Goal: Understand process/instructions: Learn how to perform a task or action

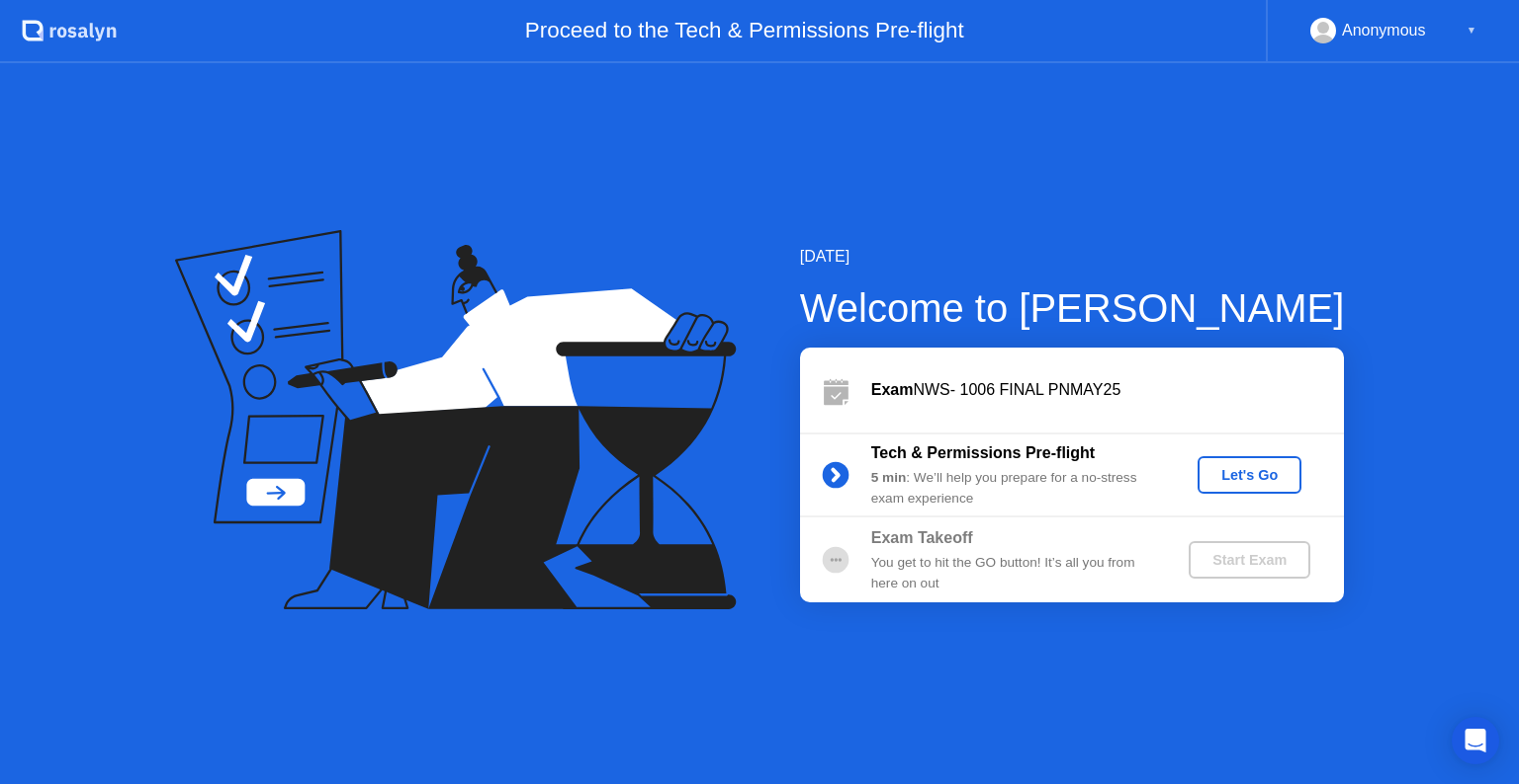
click at [1218, 468] on div "Let's Go" at bounding box center [1249, 475] width 88 height 16
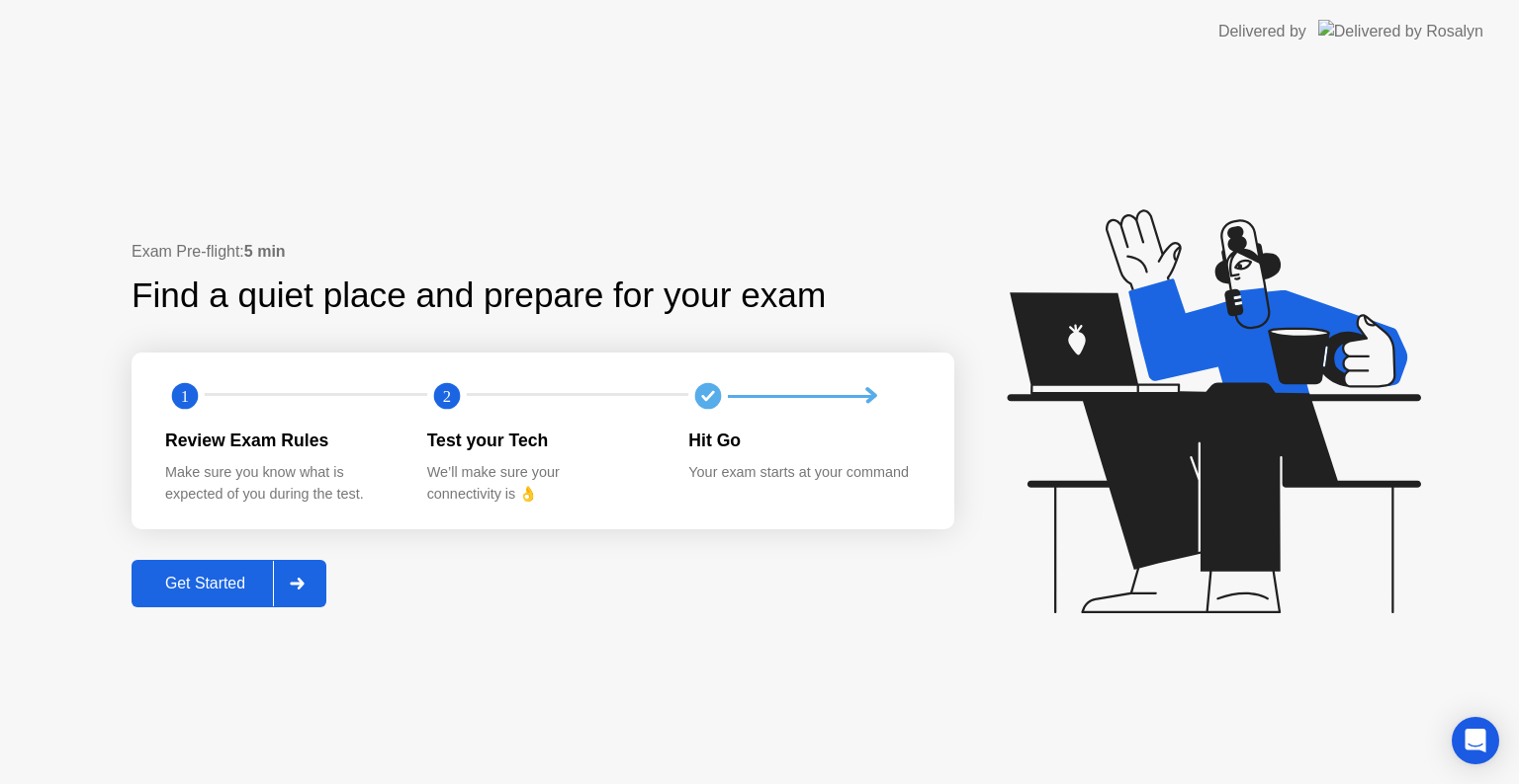
click at [307, 594] on div at bounding box center [296, 584] width 47 height 46
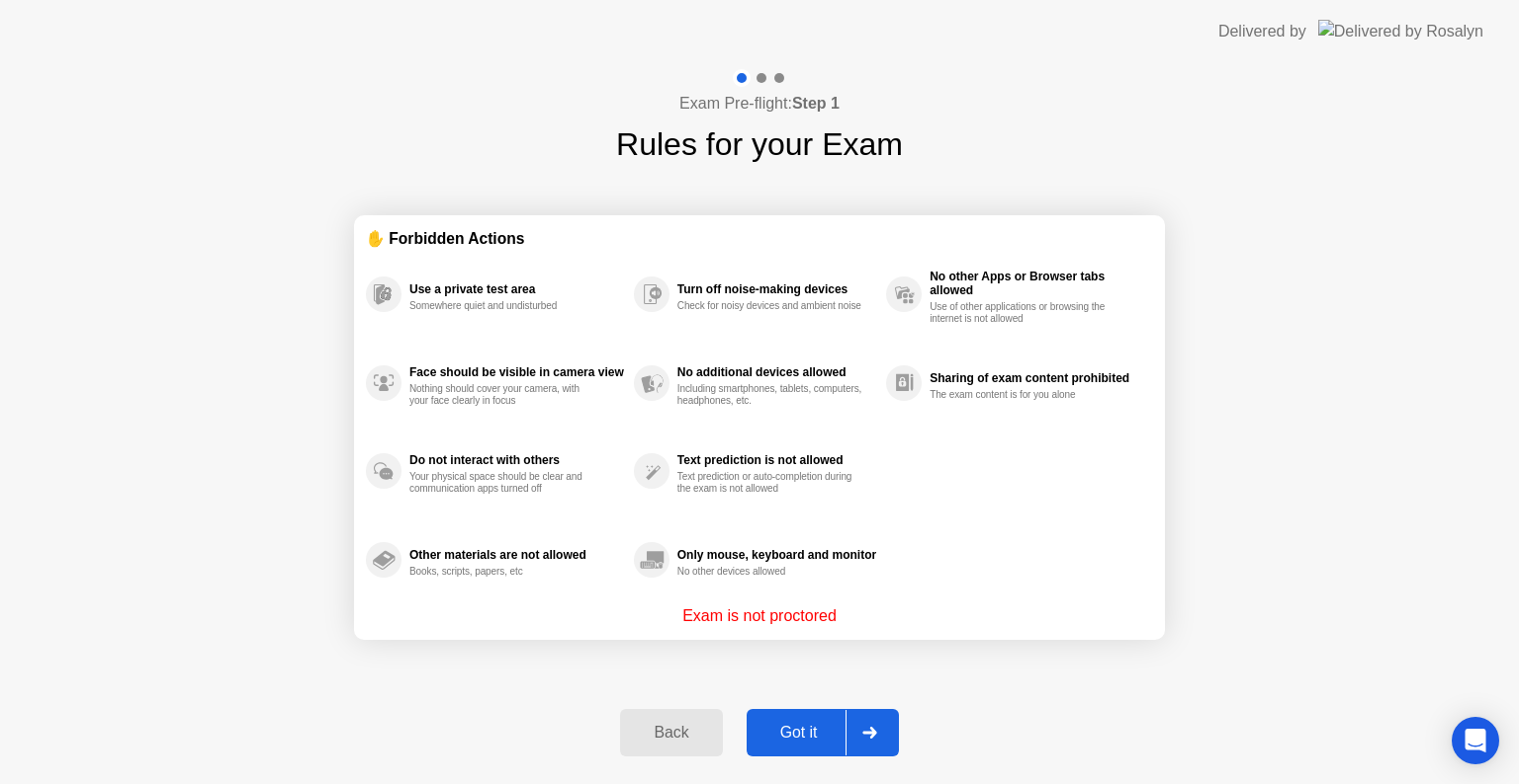
click at [788, 740] on div "Got it" at bounding box center [798, 733] width 93 height 18
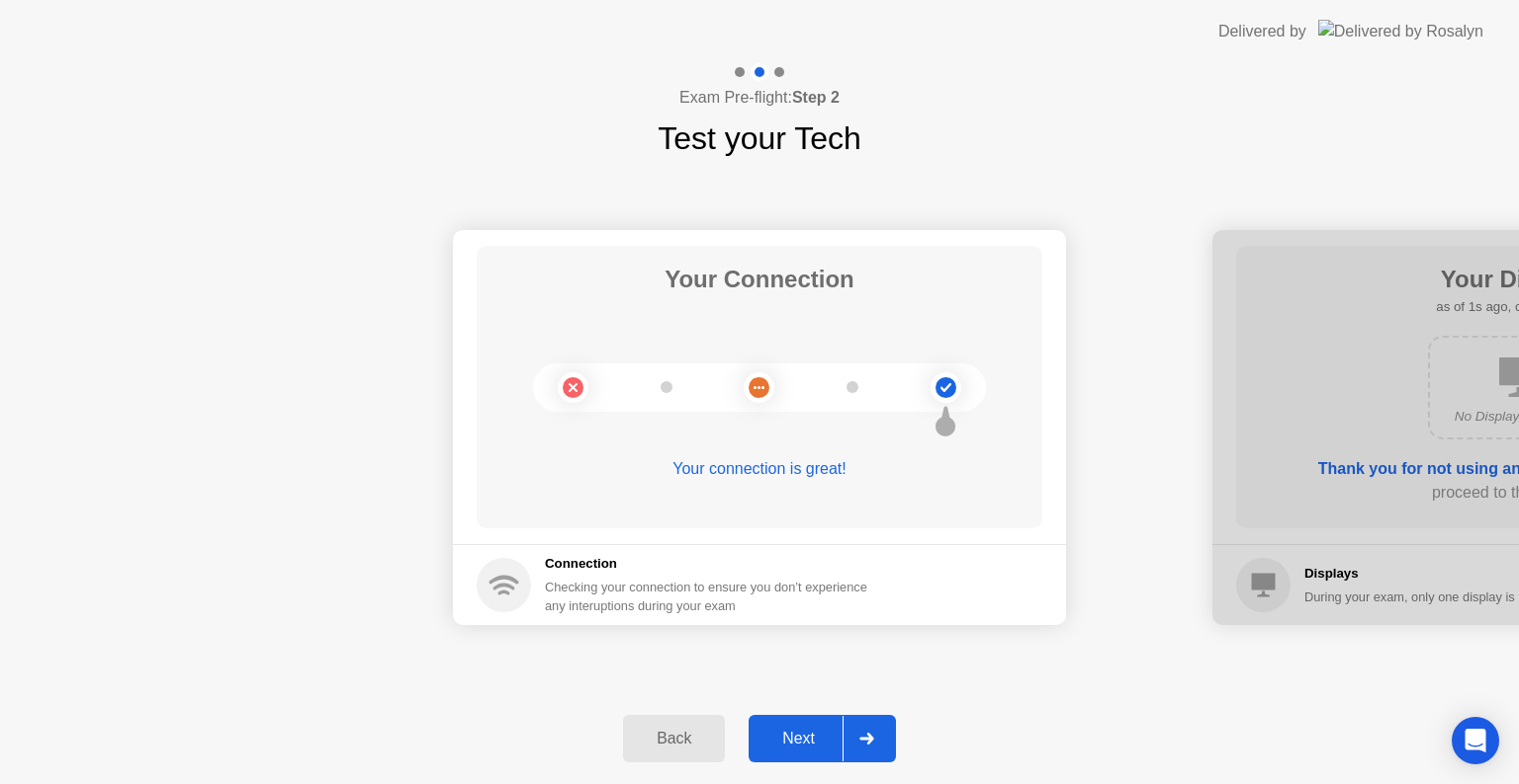
click at [788, 740] on div "Next" at bounding box center [798, 739] width 88 height 18
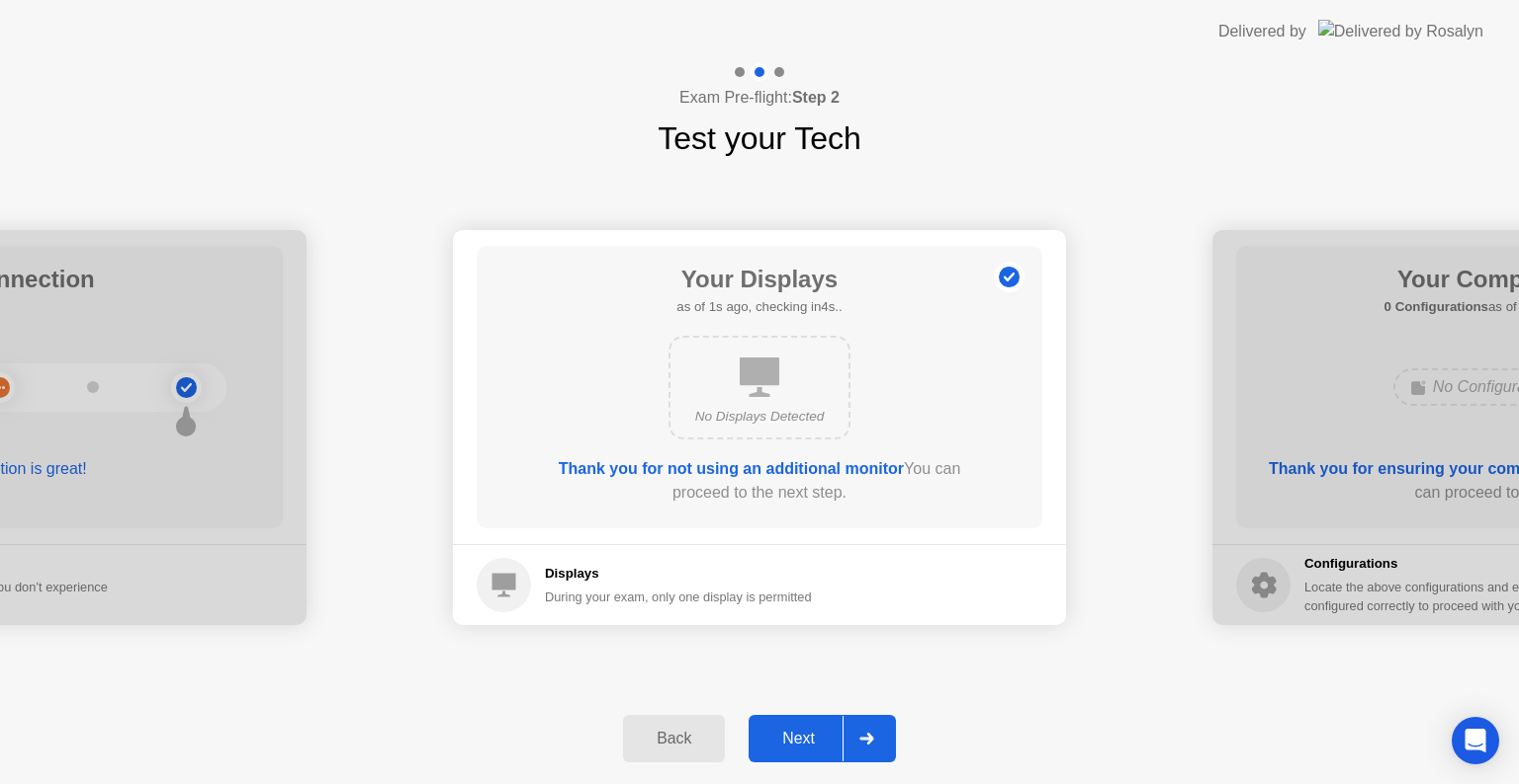
click at [788, 740] on div "Next" at bounding box center [798, 739] width 88 height 18
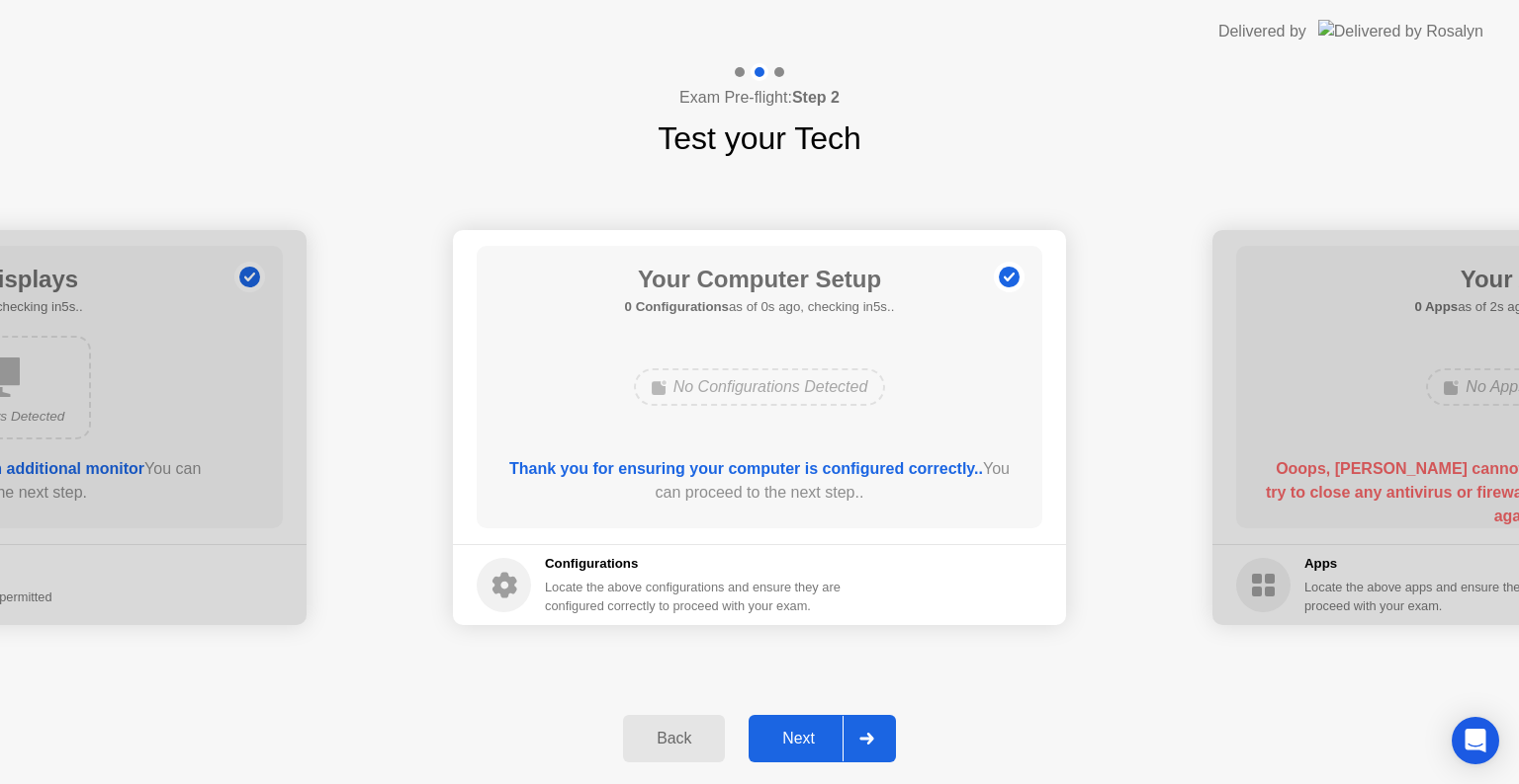
click at [788, 740] on div "Next" at bounding box center [798, 739] width 88 height 18
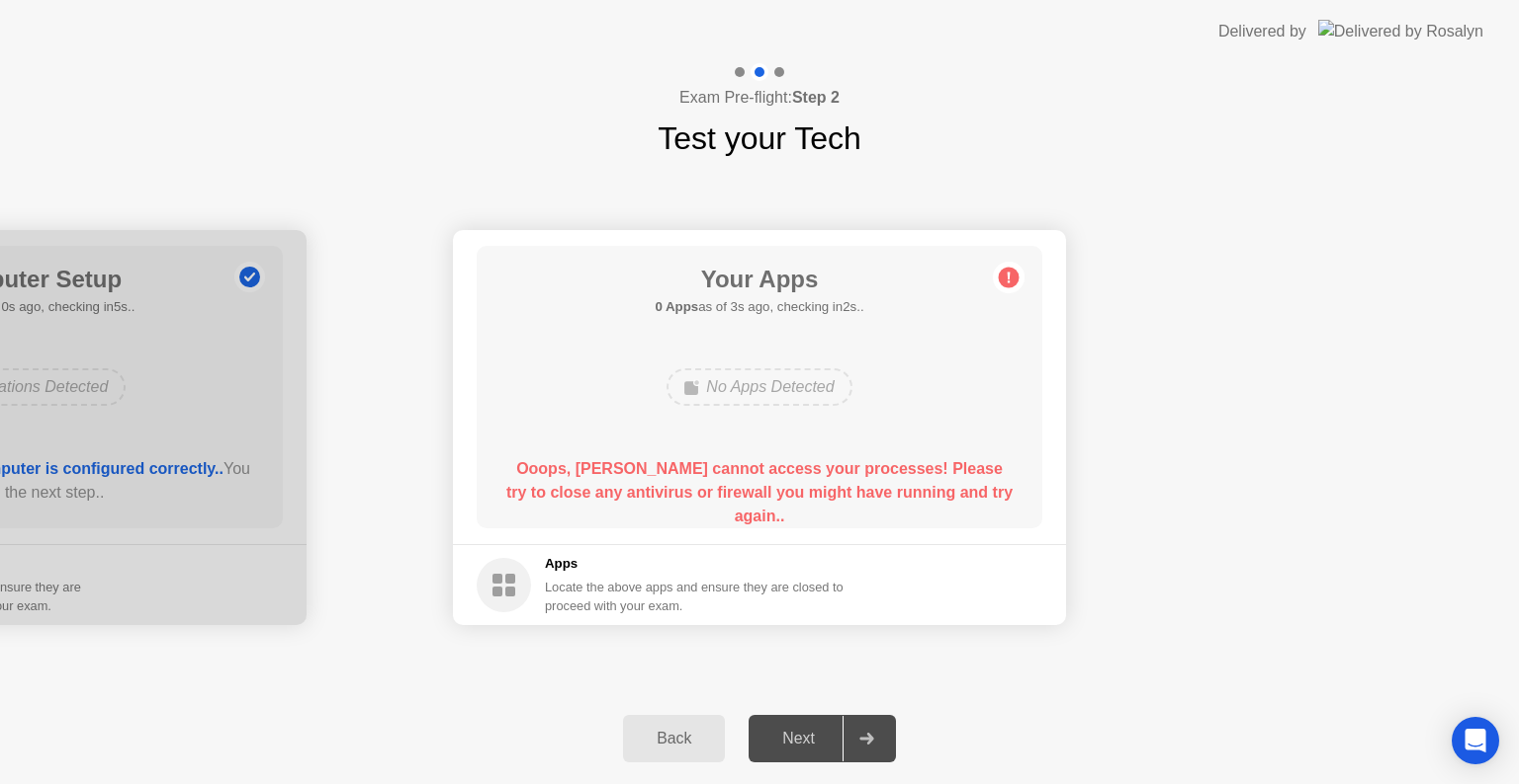
click at [746, 401] on div "No Apps Detected" at bounding box center [759, 388] width 185 height 38
click at [746, 395] on div "No Apps Detected" at bounding box center [759, 388] width 185 height 38
click at [781, 72] on div at bounding box center [779, 72] width 10 height 10
click at [743, 71] on div at bounding box center [740, 72] width 10 height 10
click at [830, 337] on div "Your Apps 0 Apps as of 3s ago, checking in2s.. No Apps Detected Ooops, [PERSON_…" at bounding box center [760, 387] width 566 height 283
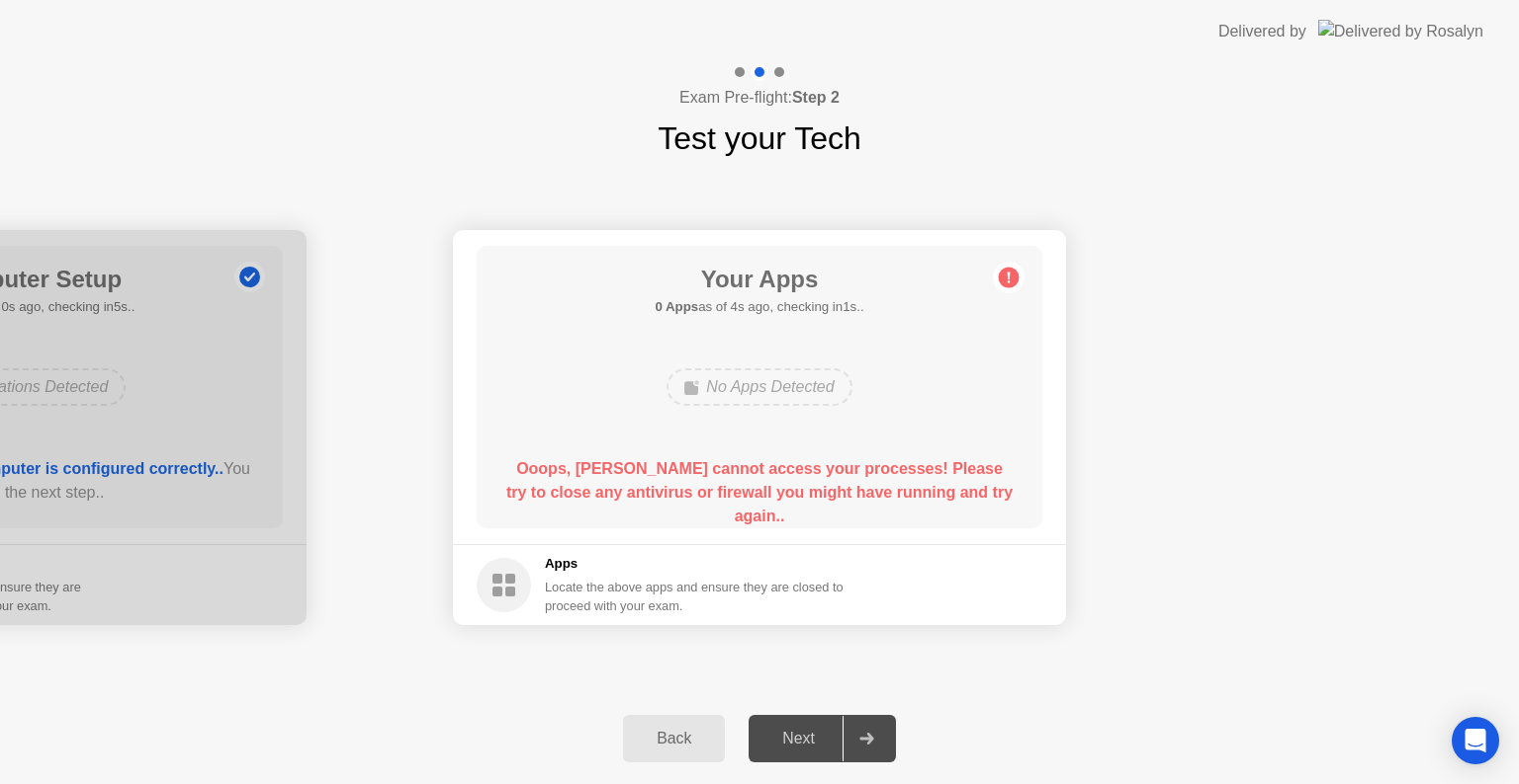
click at [665, 595] on div "Locate the above apps and ensure they are closed to proceed with your exam." at bounding box center [695, 597] width 300 height 38
click at [726, 463] on b "Ooops, [PERSON_NAME] cannot access your processes! Please try to close any anti…" at bounding box center [760, 492] width 507 height 64
click at [708, 390] on div "No Apps Detected" at bounding box center [759, 388] width 185 height 38
click at [501, 596] on rect at bounding box center [498, 592] width 10 height 10
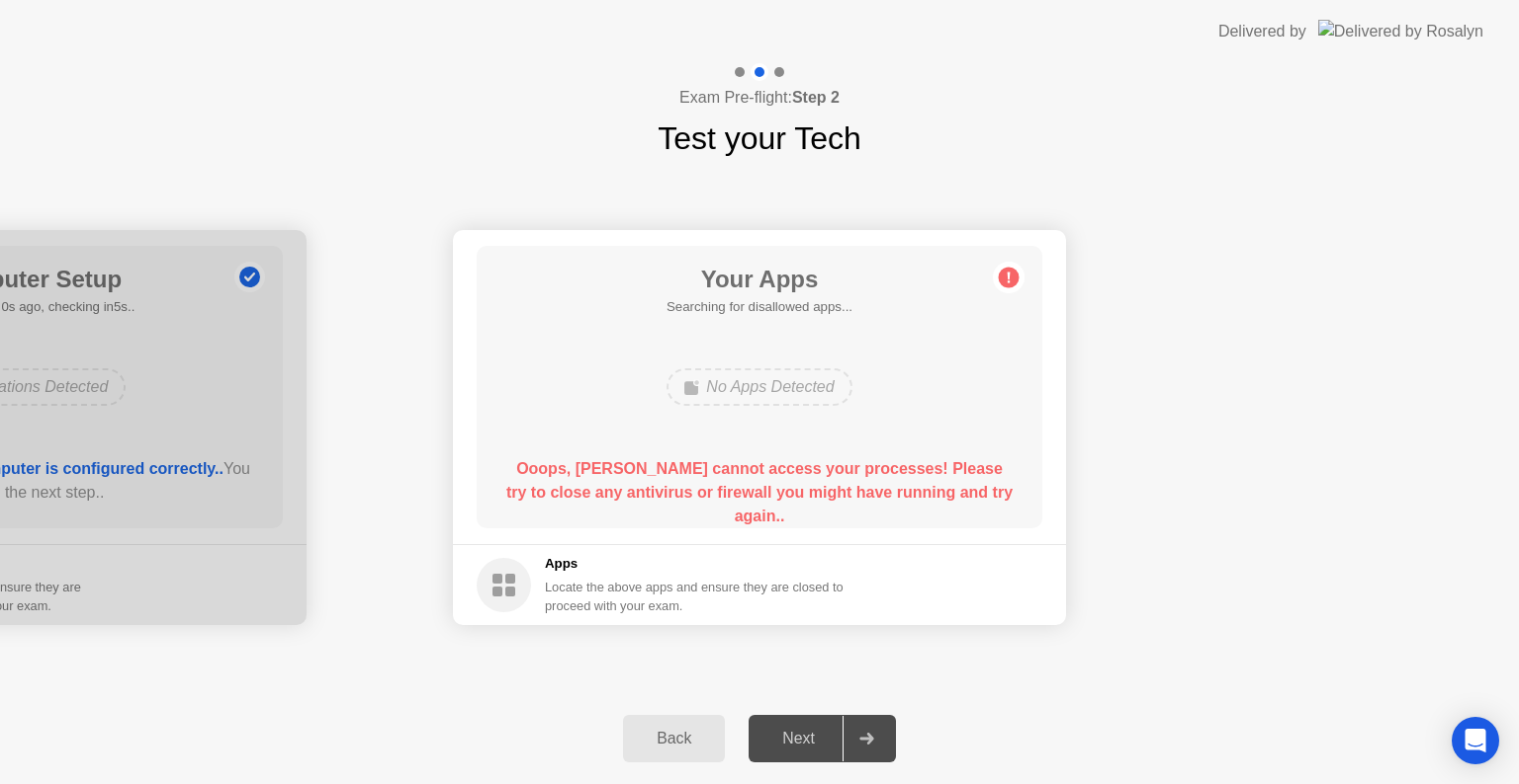
click at [1007, 282] on icon at bounding box center [1008, 278] width 3 height 11
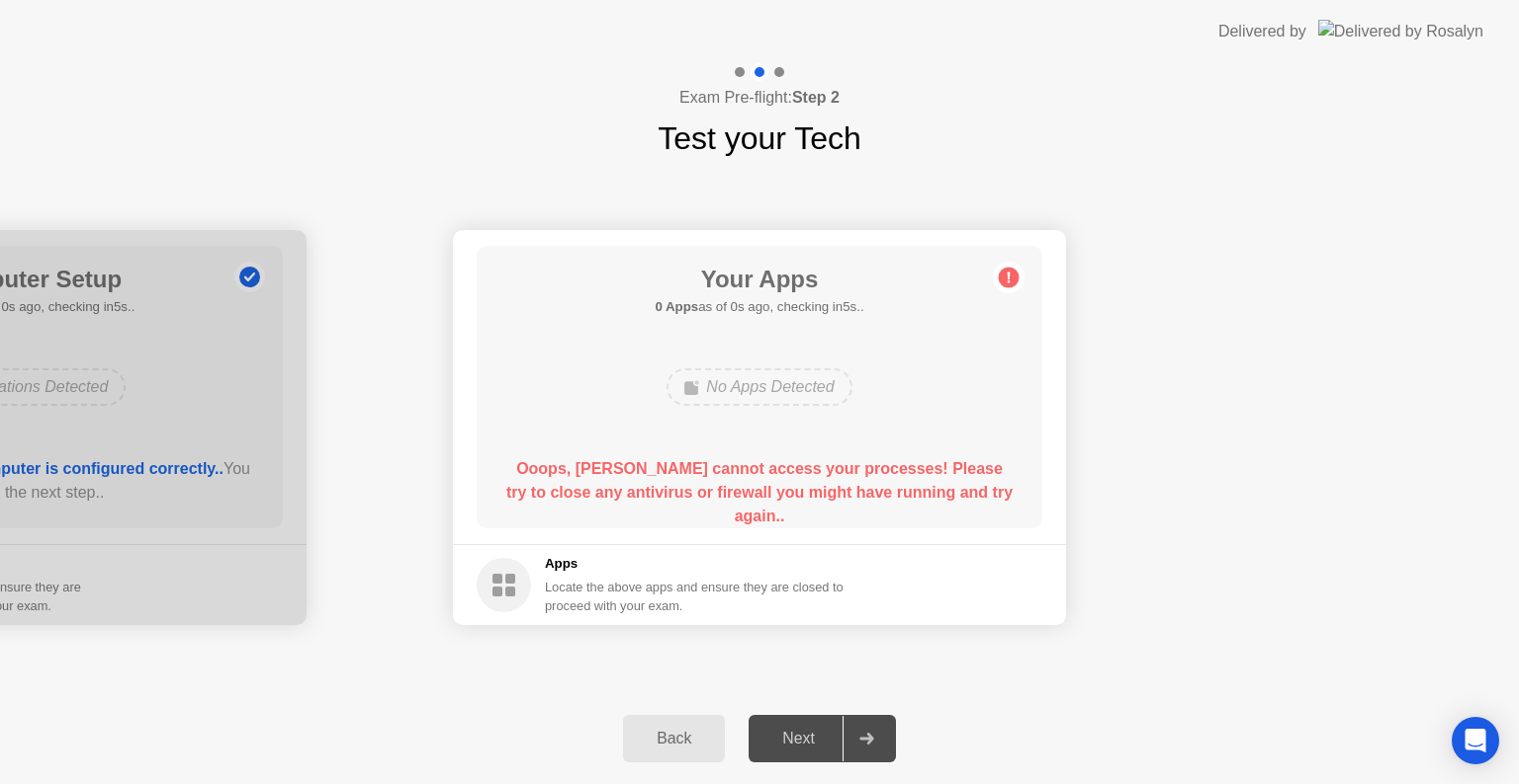
click at [1007, 282] on icon at bounding box center [1008, 278] width 3 height 11
click at [612, 523] on div "Your Apps 0 Apps as of 3s ago, checking in2s.. No Apps Detected Ooops, [PERSON_…" at bounding box center [760, 387] width 566 height 283
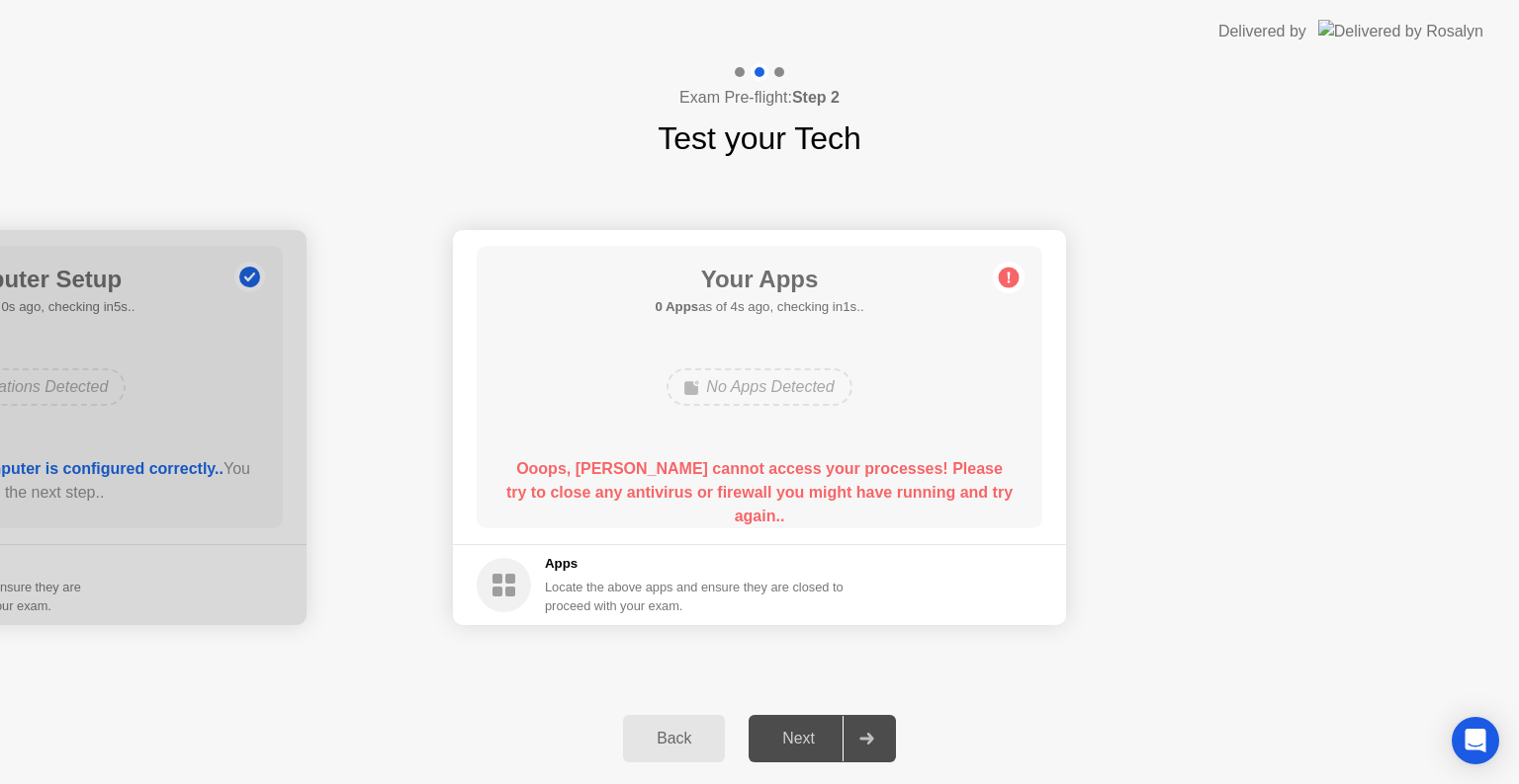
click at [708, 719] on button "Back" at bounding box center [674, 738] width 102 height 47
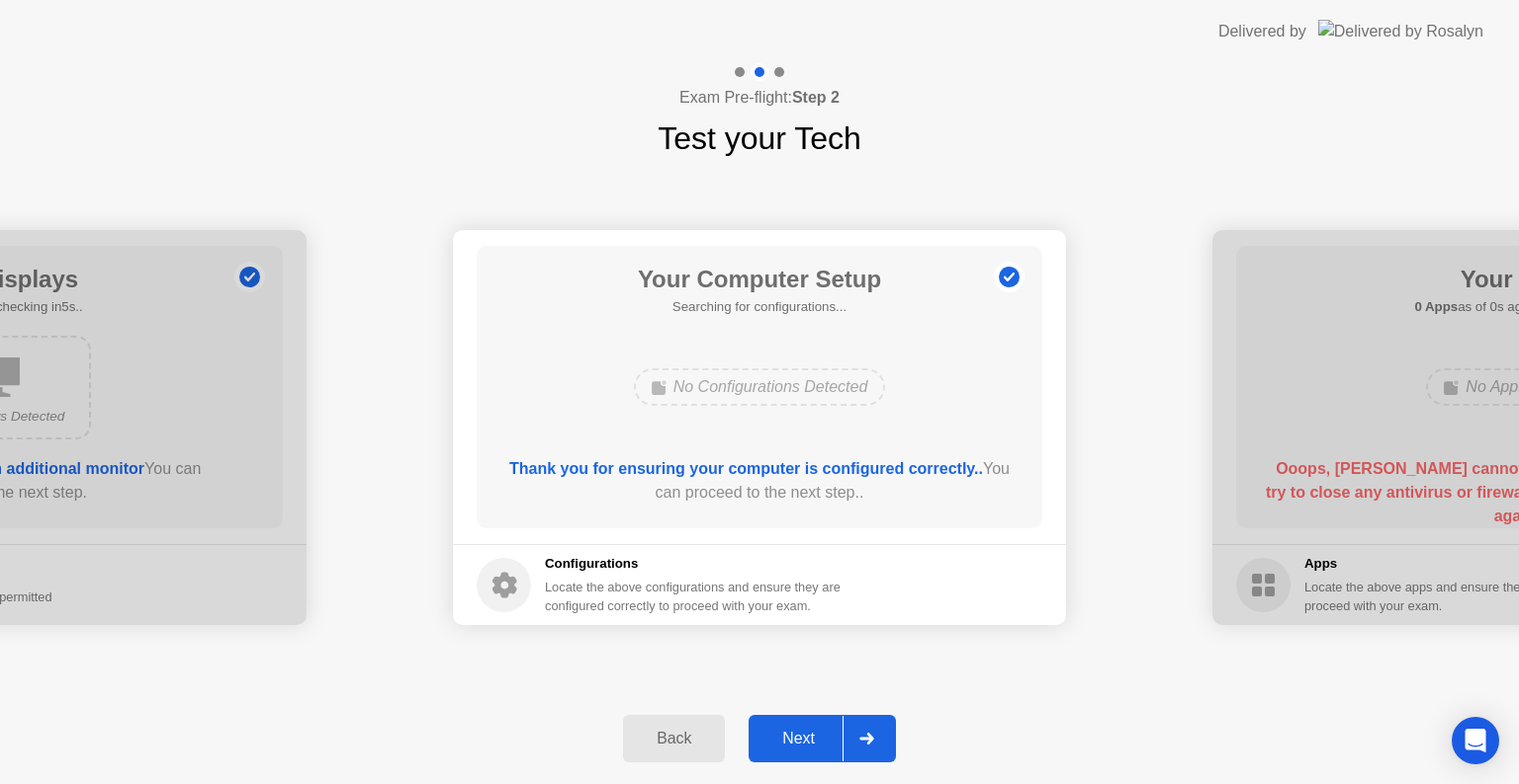
click at [784, 739] on div "Next" at bounding box center [798, 739] width 88 height 18
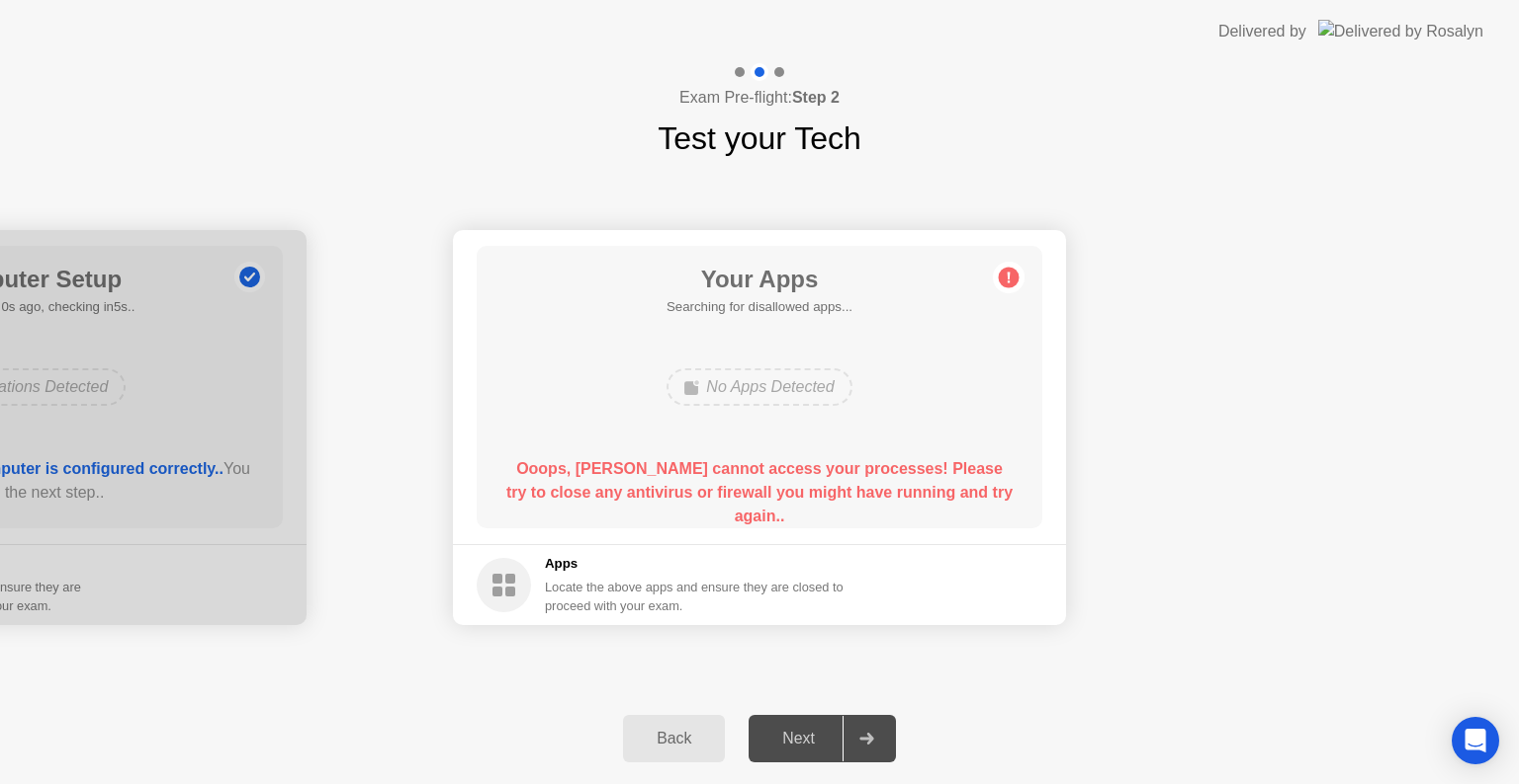
click at [784, 739] on div "Next" at bounding box center [798, 739] width 88 height 18
click at [684, 710] on div "Back Next" at bounding box center [760, 738] width 1519 height 91
click at [683, 721] on button "Back" at bounding box center [674, 738] width 102 height 47
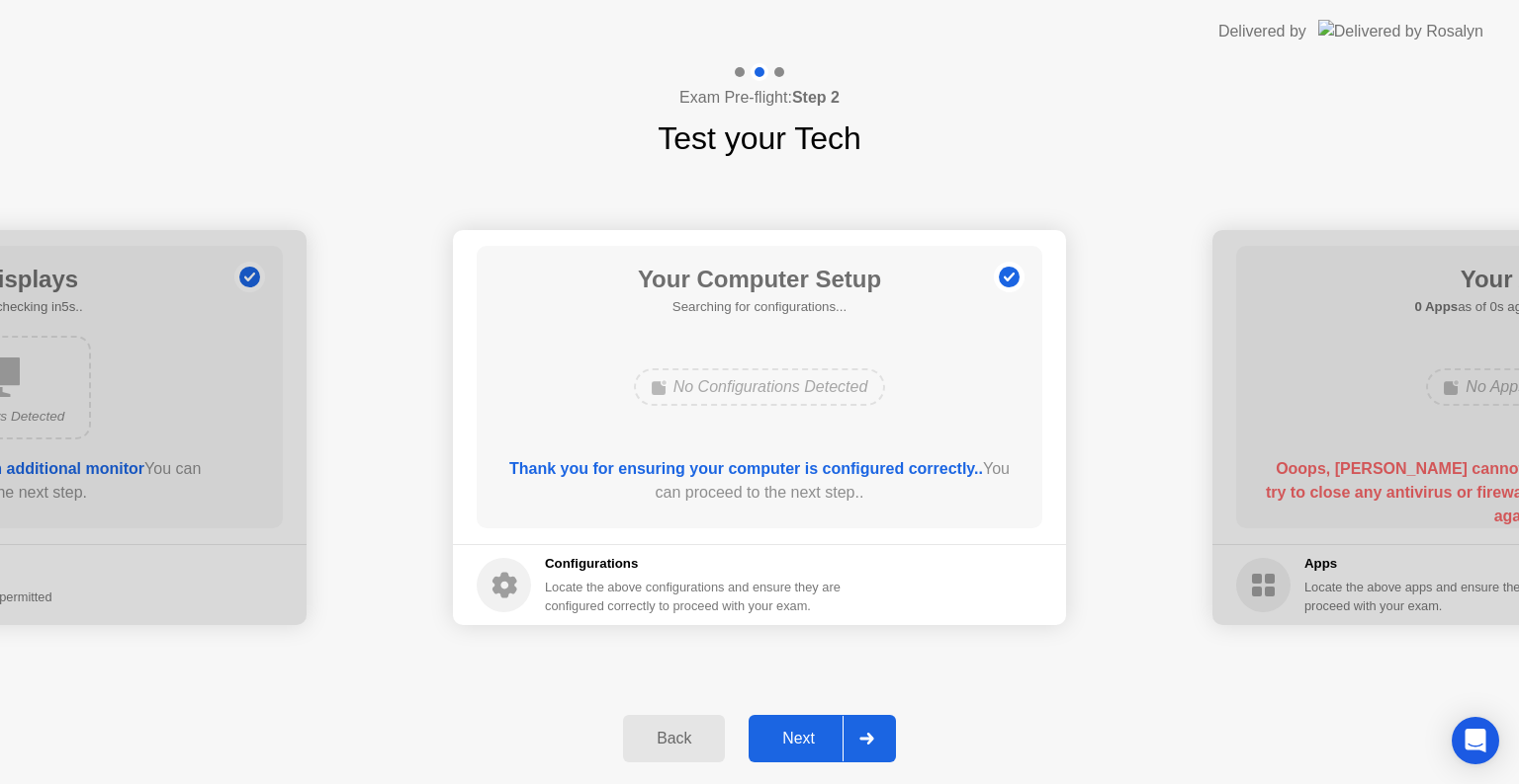
click at [809, 731] on div "Next" at bounding box center [798, 739] width 88 height 18
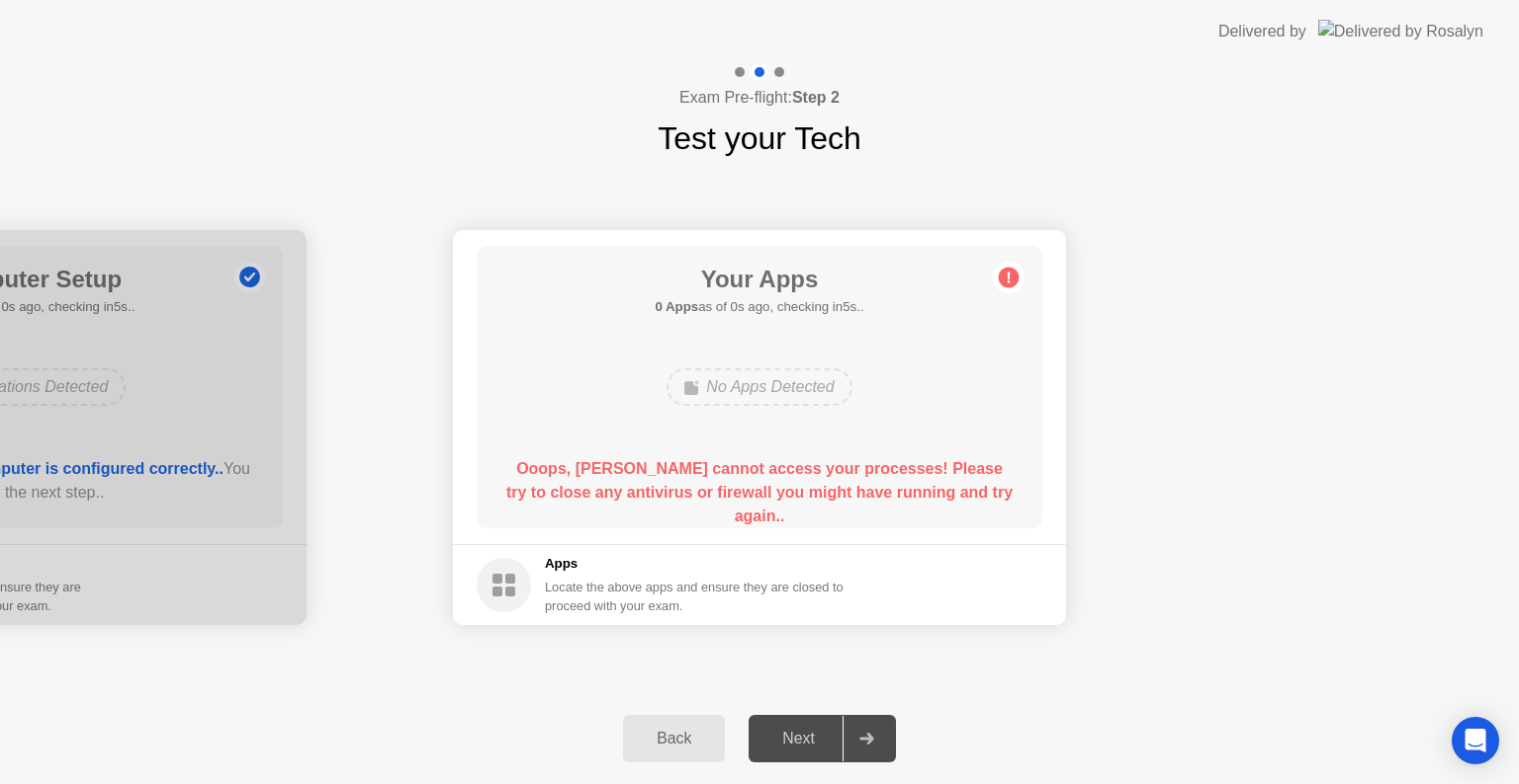
click at [705, 531] on main "Your Apps 0 Apps as of 0s ago, checking in5s.. No Apps Detected Ooops, [PERSON_…" at bounding box center [759, 388] width 613 height 315
